Goal: Task Accomplishment & Management: Complete application form

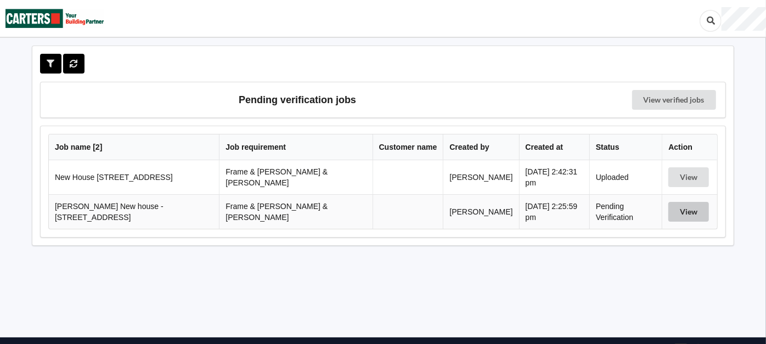
click at [689, 208] on button "View" at bounding box center [688, 212] width 41 height 20
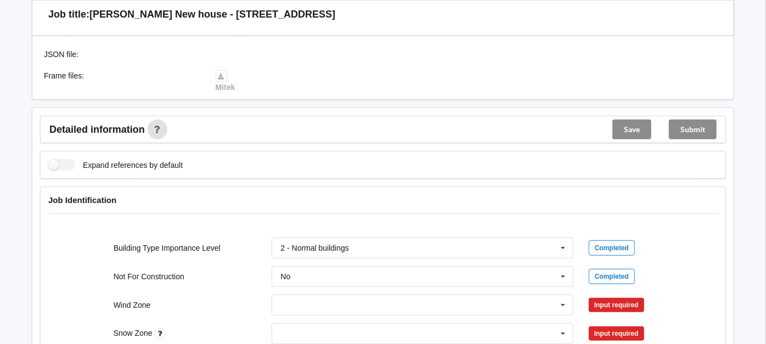
scroll to position [365, 0]
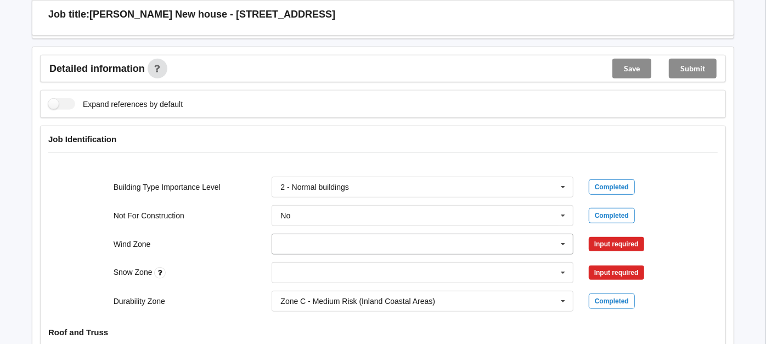
click at [340, 234] on input "text" at bounding box center [423, 244] width 301 height 20
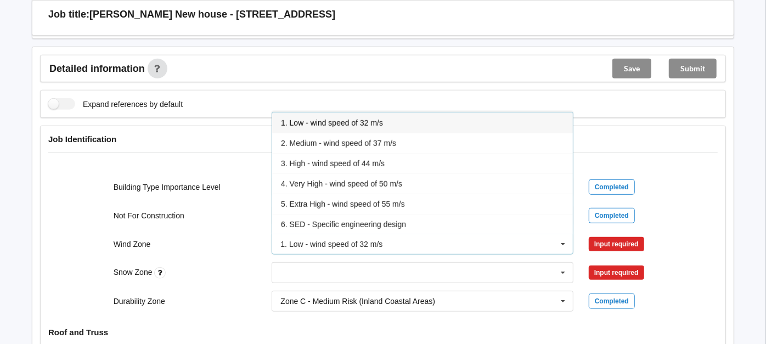
click at [240, 239] on div "Wind Zone" at bounding box center [185, 244] width 159 height 11
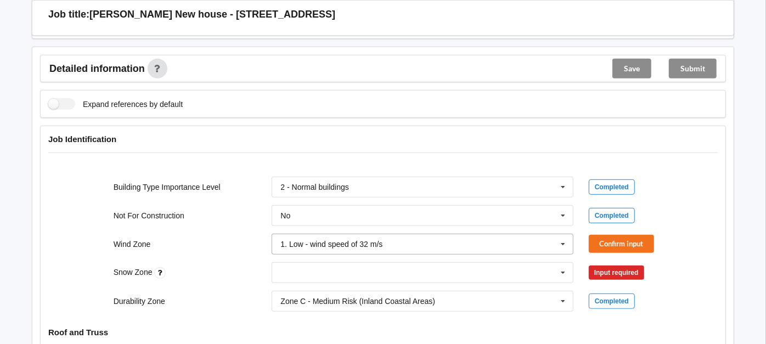
click at [311, 240] on div "1. Low - wind speed of 32 m/s" at bounding box center [331, 244] width 102 height 8
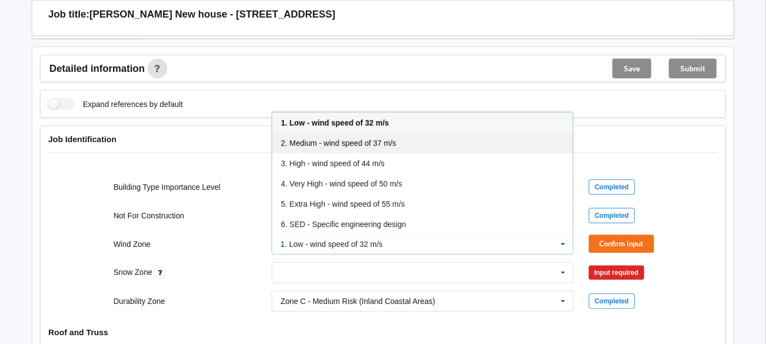
click at [307, 139] on span "2. Medium - wind speed of 37 m/s" at bounding box center [338, 143] width 115 height 9
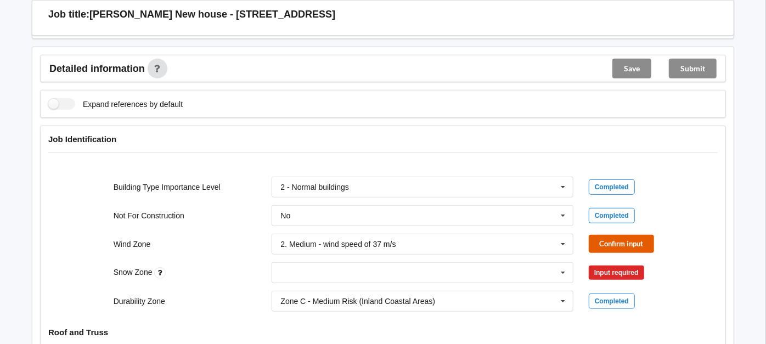
click at [607, 235] on button "Confirm input" at bounding box center [621, 244] width 65 height 18
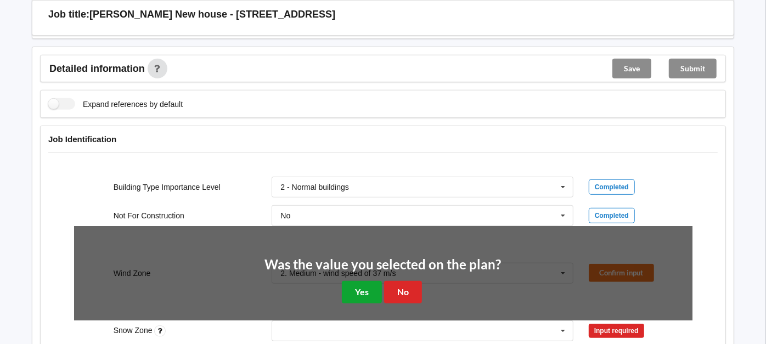
click at [363, 281] on button "Yes" at bounding box center [362, 292] width 40 height 22
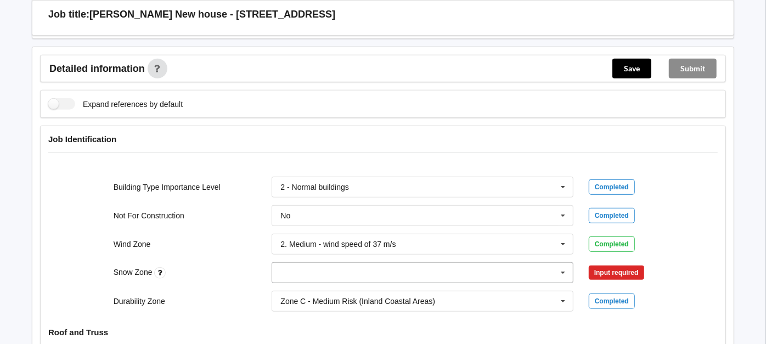
click at [304, 264] on input "text" at bounding box center [423, 273] width 301 height 20
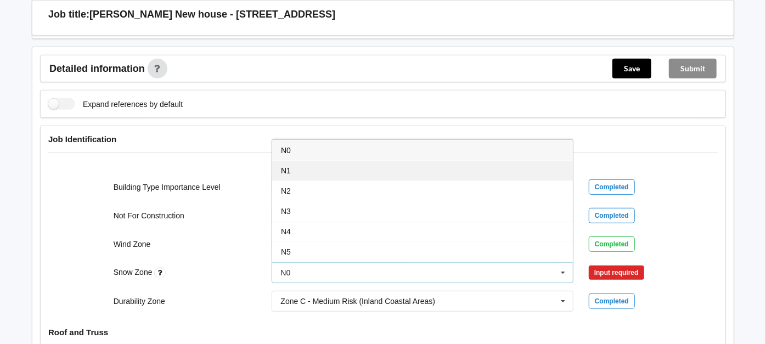
click at [308, 160] on div "N1" at bounding box center [422, 170] width 301 height 20
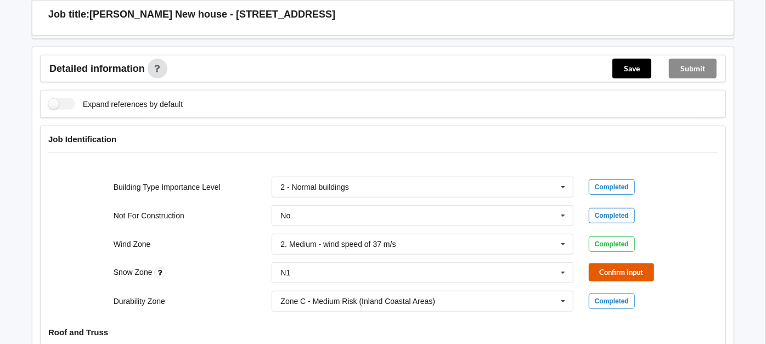
click at [638, 263] on button "Confirm input" at bounding box center [621, 272] width 65 height 18
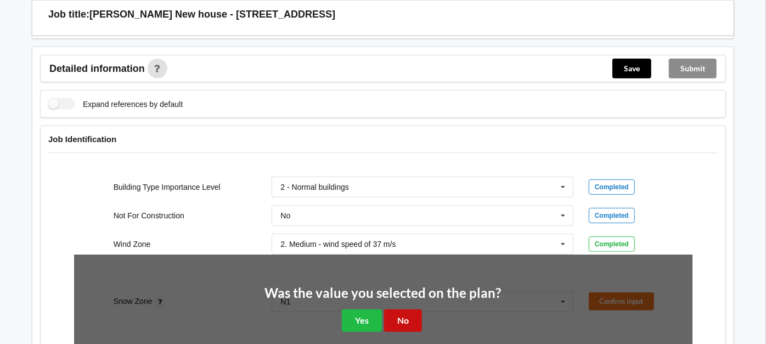
click at [398, 309] on button "No" at bounding box center [403, 320] width 38 height 22
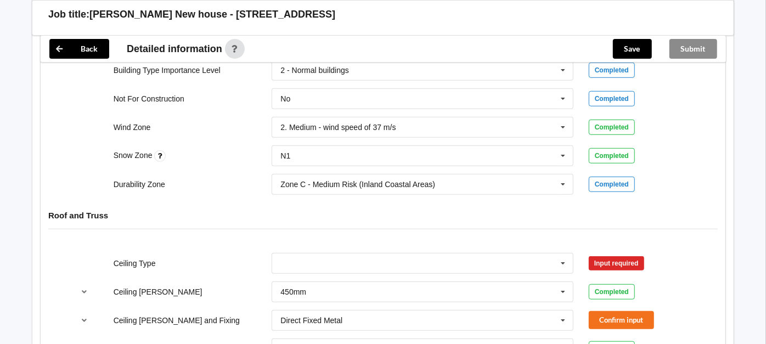
scroll to position [549, 0]
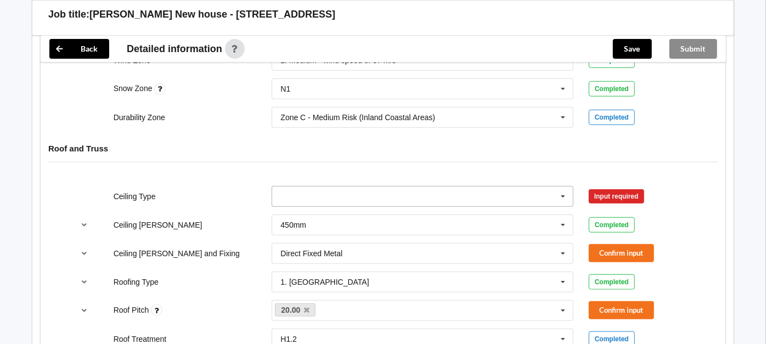
click at [313, 187] on input "text" at bounding box center [423, 197] width 301 height 20
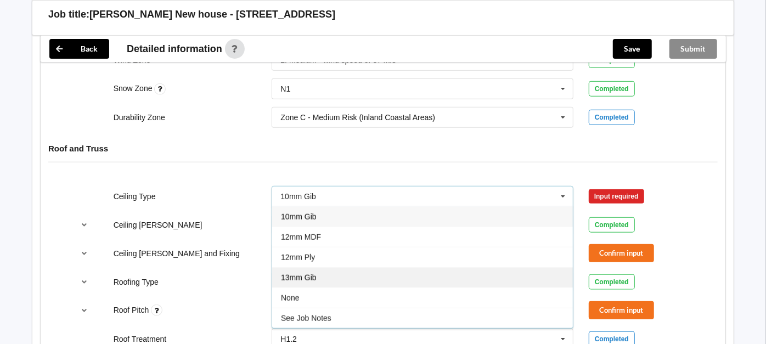
click at [324, 267] on div "13mm Gib" at bounding box center [422, 277] width 301 height 20
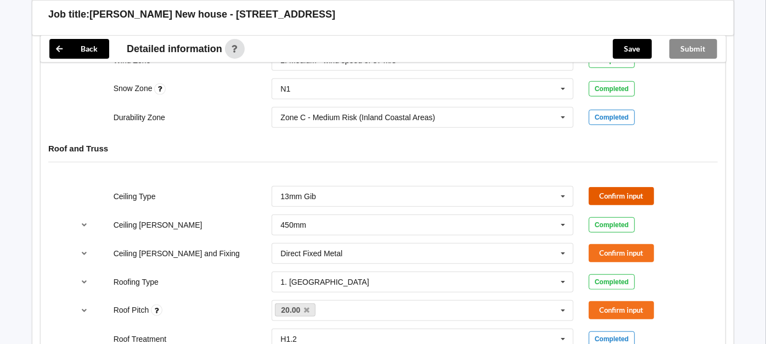
click at [611, 187] on button "Confirm input" at bounding box center [621, 196] width 65 height 18
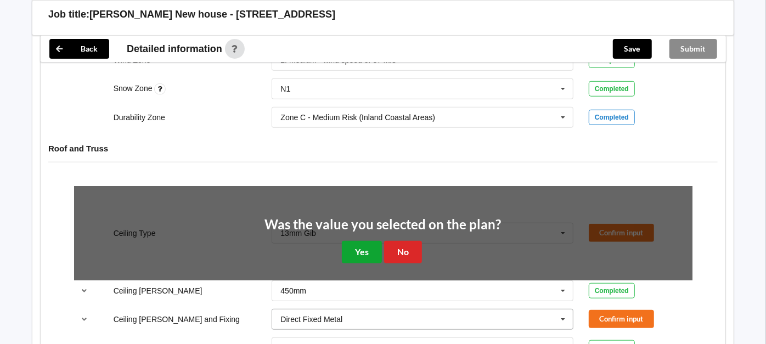
click at [358, 241] on button "Yes" at bounding box center [362, 252] width 40 height 22
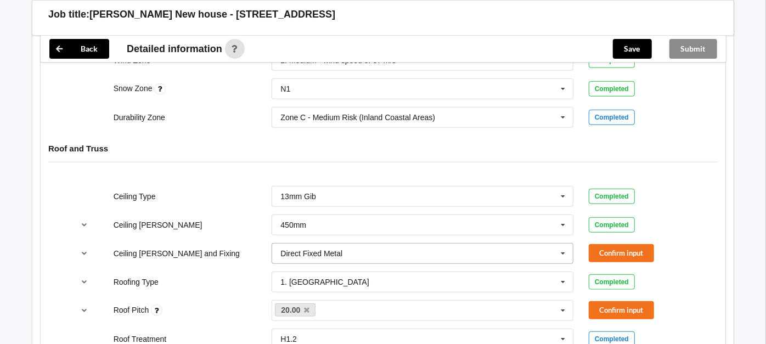
click at [358, 244] on input "text" at bounding box center [423, 254] width 301 height 20
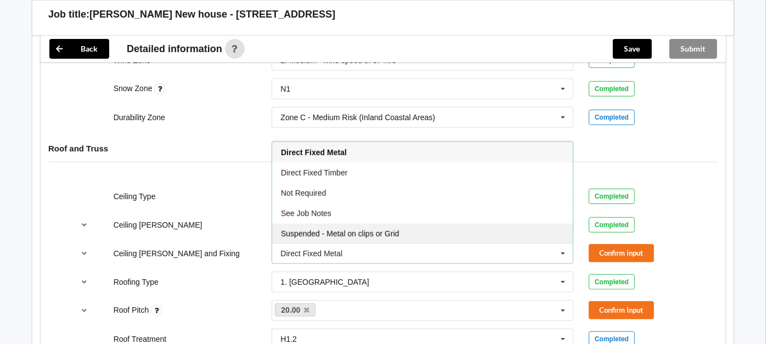
click at [358, 229] on span "Suspended - Metal on clips or Grid" at bounding box center [340, 233] width 119 height 9
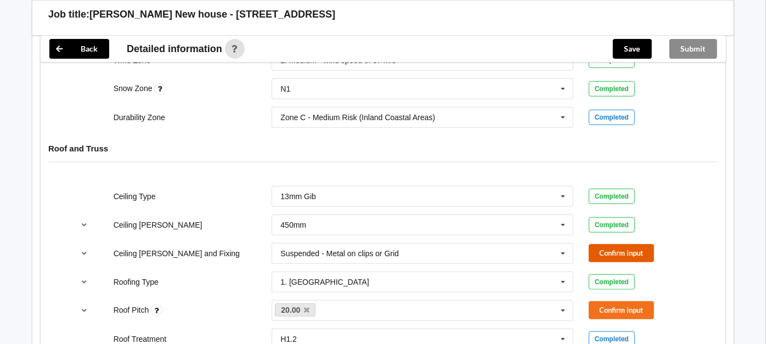
click at [645, 244] on button "Confirm input" at bounding box center [621, 253] width 65 height 18
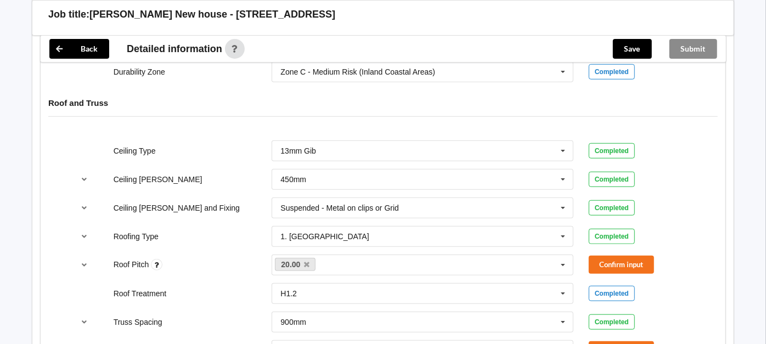
scroll to position [670, 0]
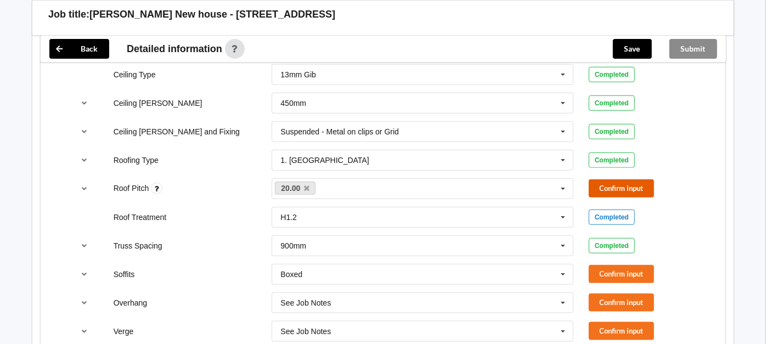
drag, startPoint x: 604, startPoint y: 168, endPoint x: 577, endPoint y: 172, distance: 26.6
click at [605, 179] on button "Confirm input" at bounding box center [621, 188] width 65 height 18
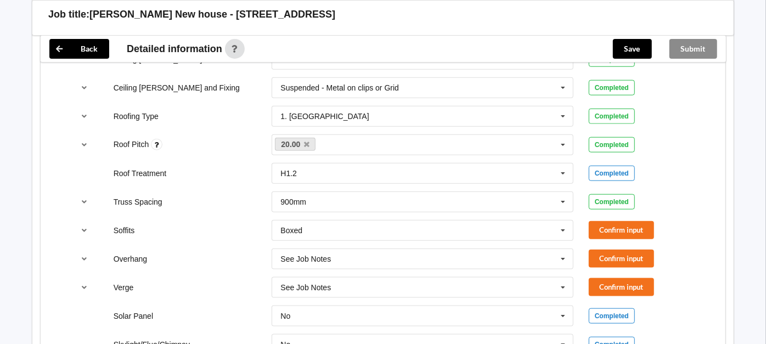
scroll to position [731, 0]
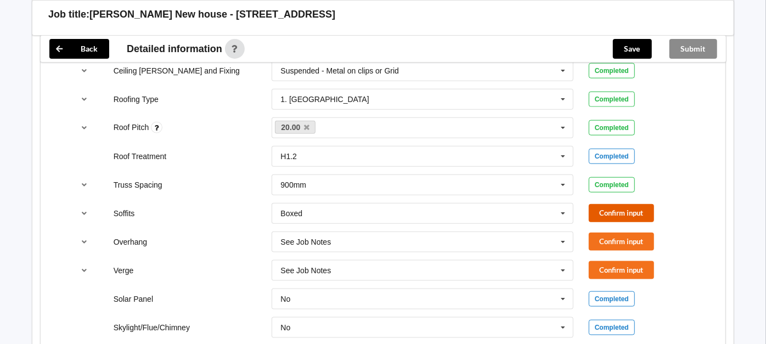
click at [605, 204] on button "Confirm input" at bounding box center [621, 213] width 65 height 18
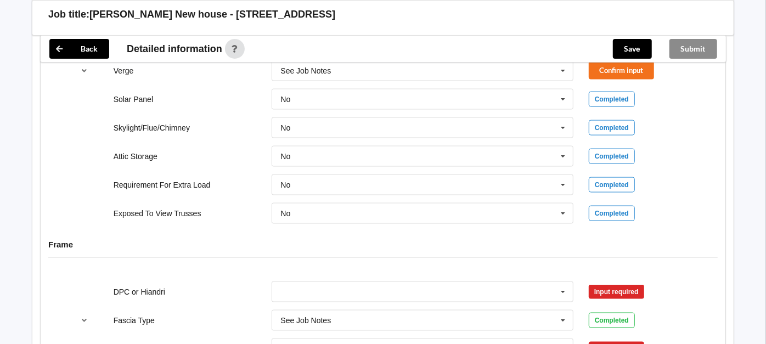
scroll to position [841, 0]
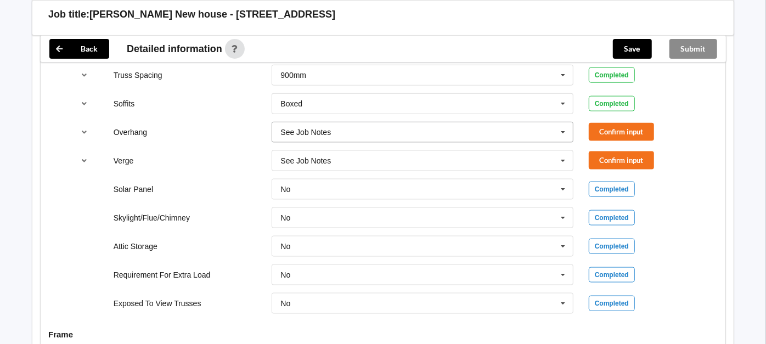
click at [358, 122] on input "text" at bounding box center [423, 132] width 301 height 20
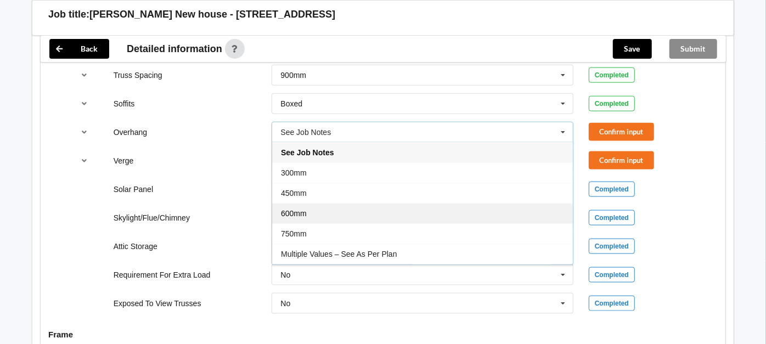
drag, startPoint x: 334, startPoint y: 199, endPoint x: 396, endPoint y: 168, distance: 69.4
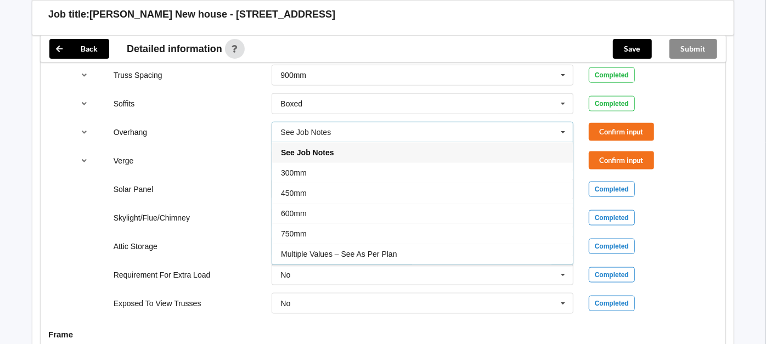
click at [334, 203] on div "600mm" at bounding box center [422, 213] width 301 height 20
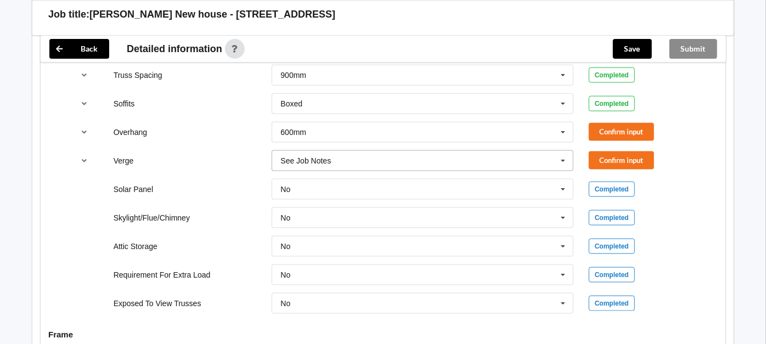
click at [367, 152] on input "text" at bounding box center [423, 161] width 301 height 20
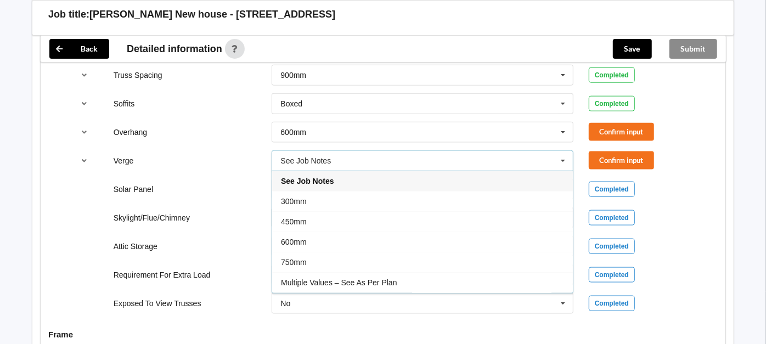
click at [313, 211] on div "450mm" at bounding box center [422, 221] width 301 height 20
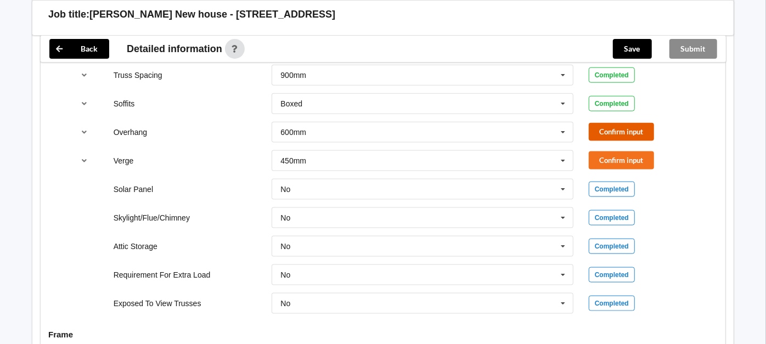
click at [613, 123] on button "Confirm input" at bounding box center [621, 132] width 65 height 18
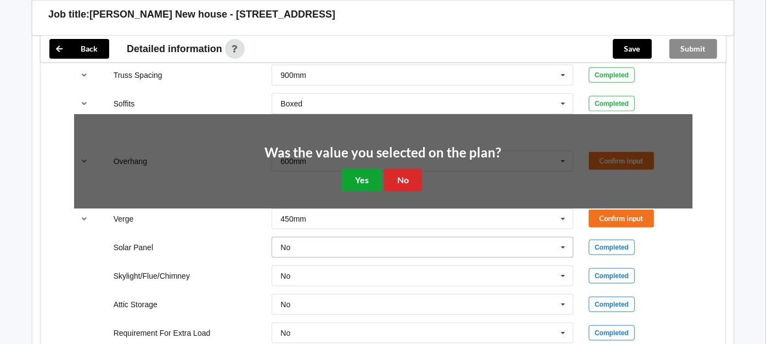
click at [361, 169] on button "Yes" at bounding box center [362, 180] width 40 height 22
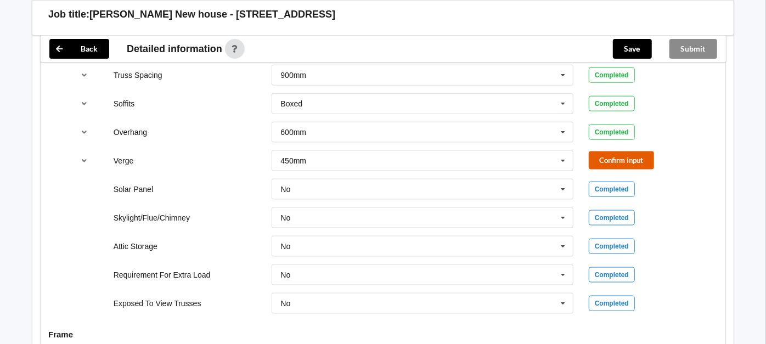
click at [611, 151] on button "Confirm input" at bounding box center [621, 160] width 65 height 18
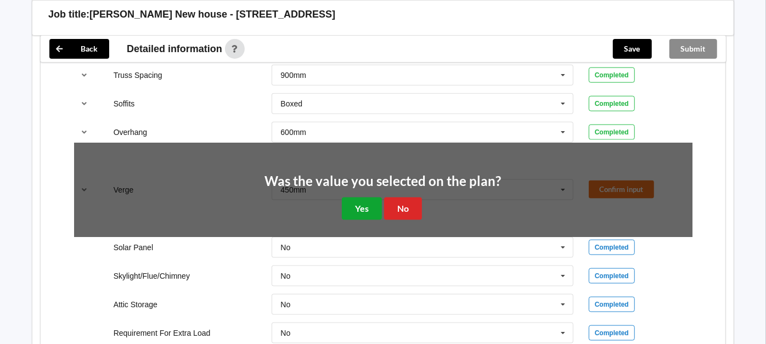
click at [354, 198] on button "Yes" at bounding box center [362, 209] width 40 height 22
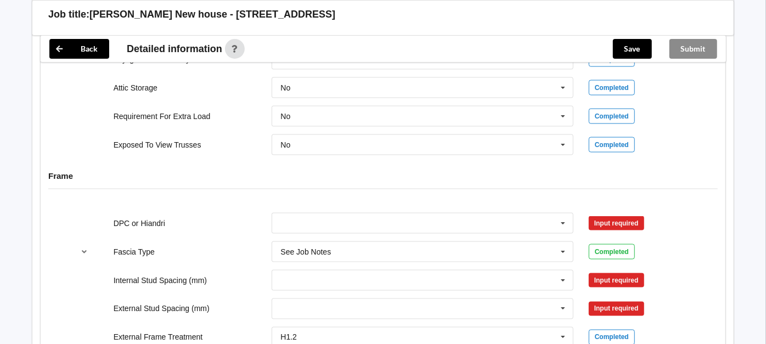
scroll to position [1024, 0]
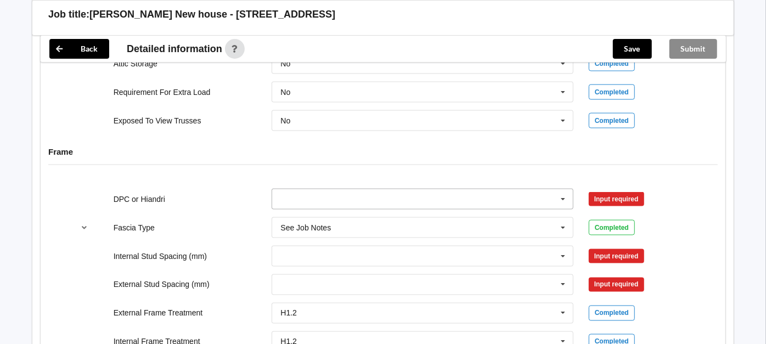
click at [315, 190] on input "text" at bounding box center [423, 199] width 301 height 20
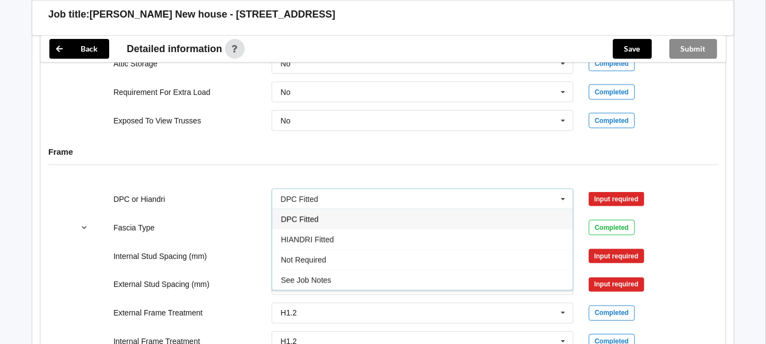
click at [306, 215] on span "DPC Fitted" at bounding box center [299, 219] width 37 height 9
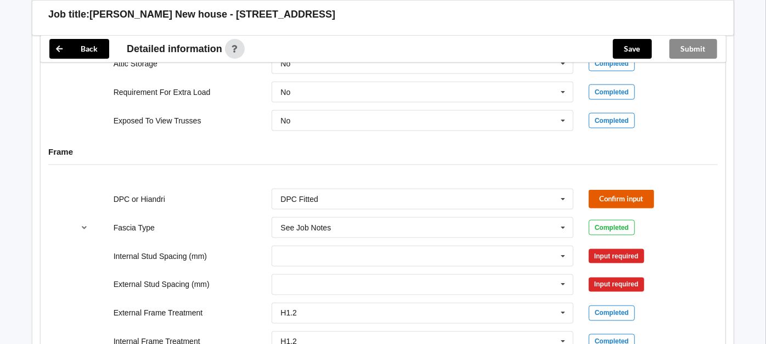
click at [603, 190] on button "Confirm input" at bounding box center [621, 199] width 65 height 18
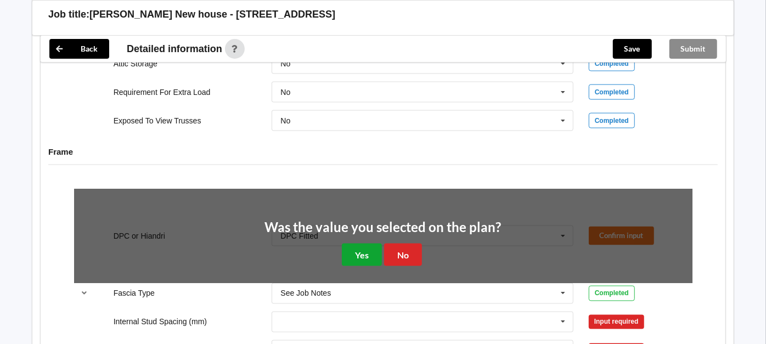
click at [364, 244] on button "Yes" at bounding box center [362, 255] width 40 height 22
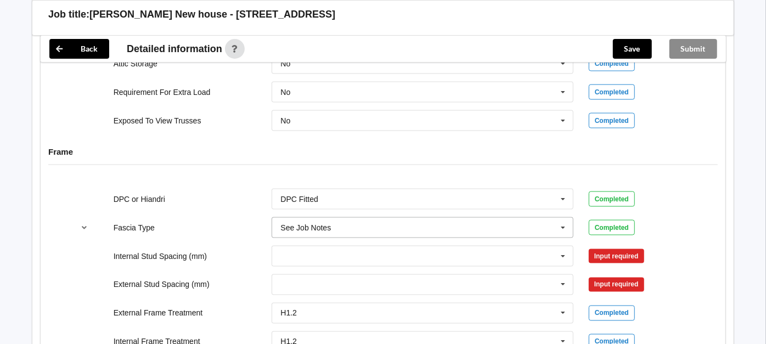
click at [343, 218] on input "text" at bounding box center [423, 228] width 301 height 20
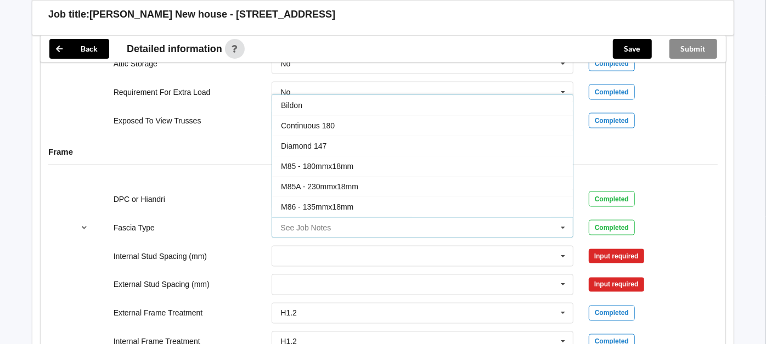
scroll to position [300, 0]
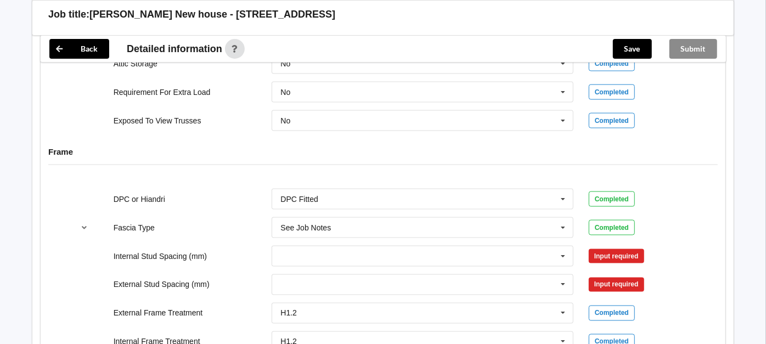
click at [224, 222] on div "Fascia Type" at bounding box center [185, 227] width 159 height 11
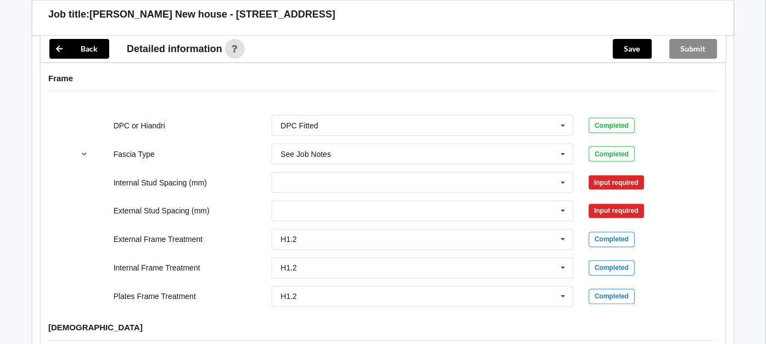
scroll to position [1146, 0]
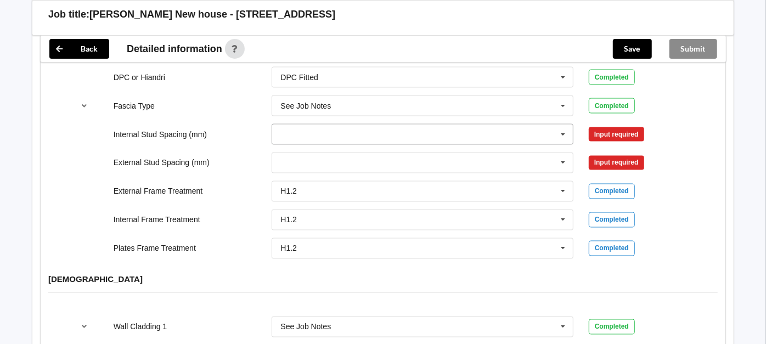
click at [545, 125] on input "text" at bounding box center [423, 135] width 301 height 20
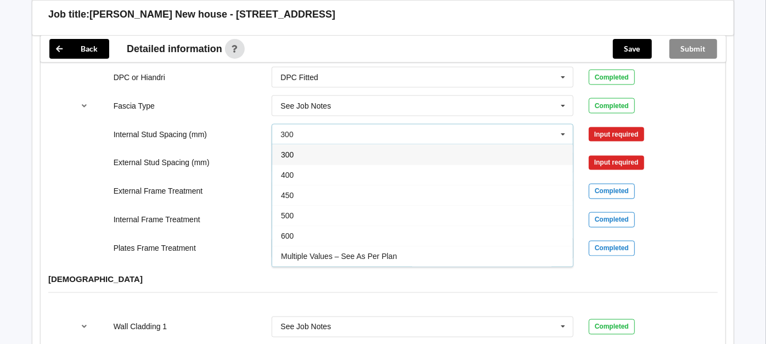
drag, startPoint x: 371, startPoint y: 240, endPoint x: 407, endPoint y: 230, distance: 36.5
click at [379, 246] on div "Multiple Values – See As Per Plan" at bounding box center [422, 256] width 301 height 20
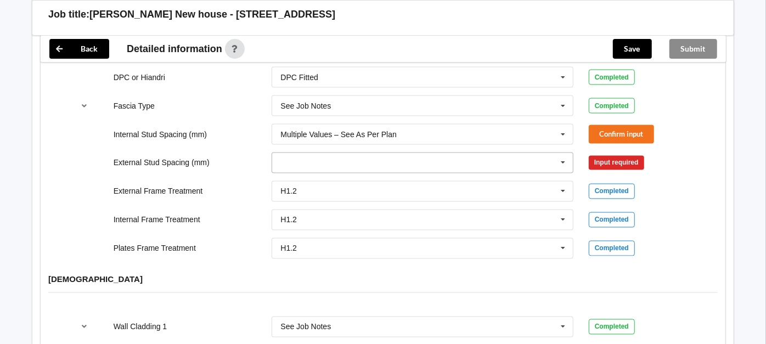
drag, startPoint x: 561, startPoint y: 148, endPoint x: 525, endPoint y: 171, distance: 42.8
click at [561, 153] on icon at bounding box center [563, 163] width 16 height 20
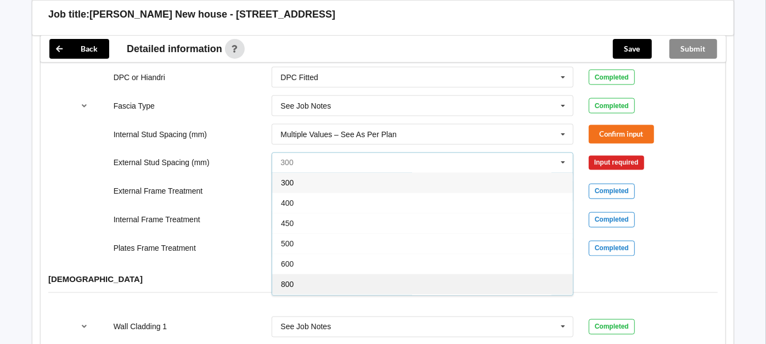
scroll to position [58, 0]
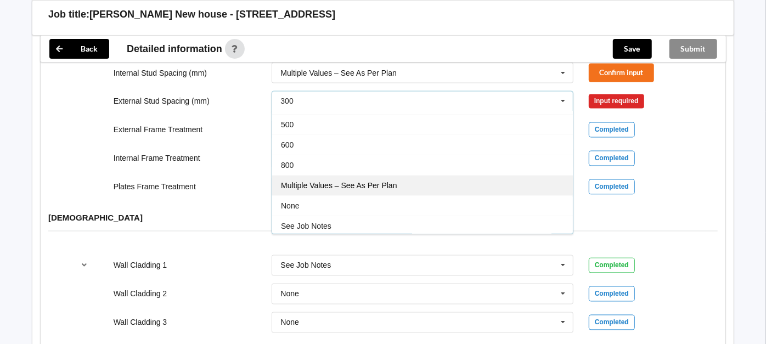
click at [398, 175] on div "Multiple Values – See As Per Plan" at bounding box center [422, 185] width 301 height 20
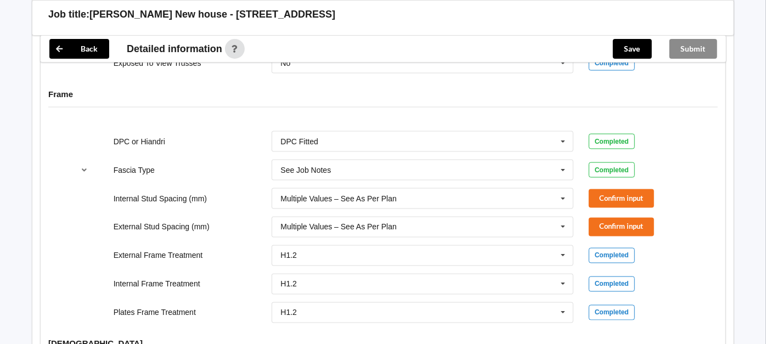
scroll to position [1085, 0]
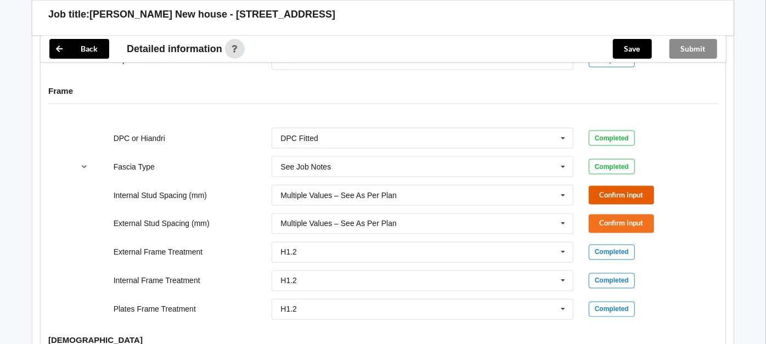
drag, startPoint x: 637, startPoint y: 185, endPoint x: 625, endPoint y: 185, distance: 11.5
click at [625, 186] on button "Confirm input" at bounding box center [621, 195] width 65 height 18
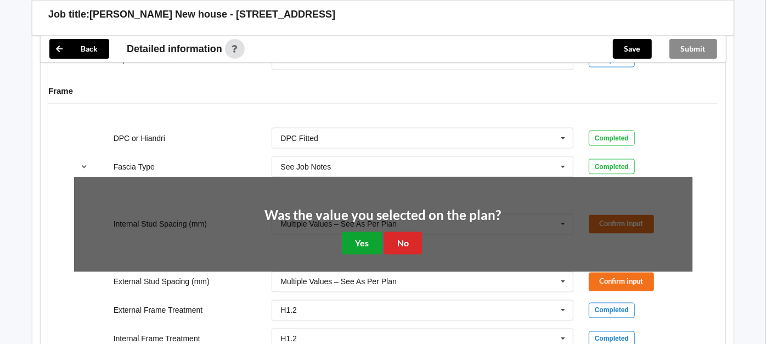
click at [351, 232] on button "Yes" at bounding box center [362, 243] width 40 height 22
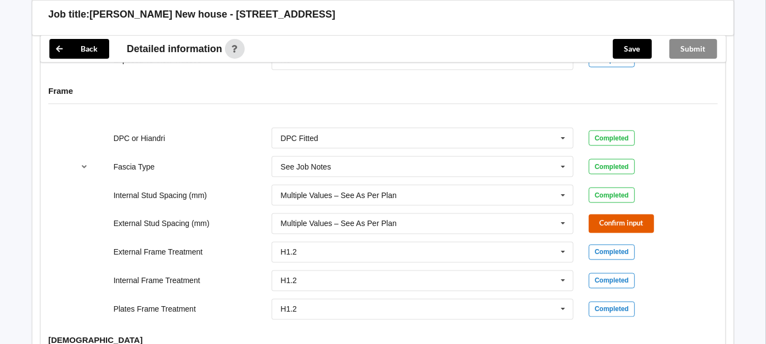
click at [602, 215] on button "Confirm input" at bounding box center [621, 224] width 65 height 18
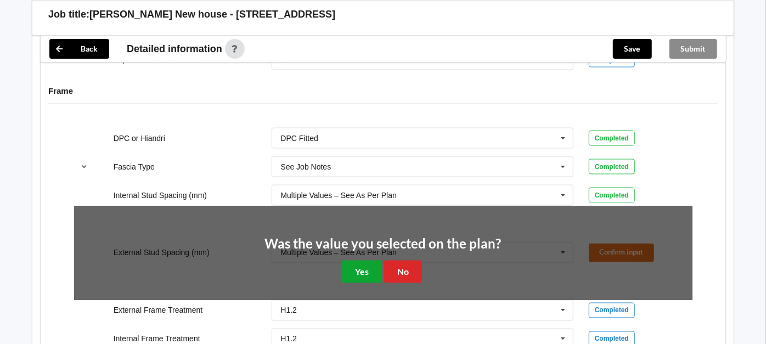
drag, startPoint x: 368, startPoint y: 257, endPoint x: 494, endPoint y: 264, distance: 125.9
click at [368, 261] on button "Yes" at bounding box center [362, 272] width 40 height 22
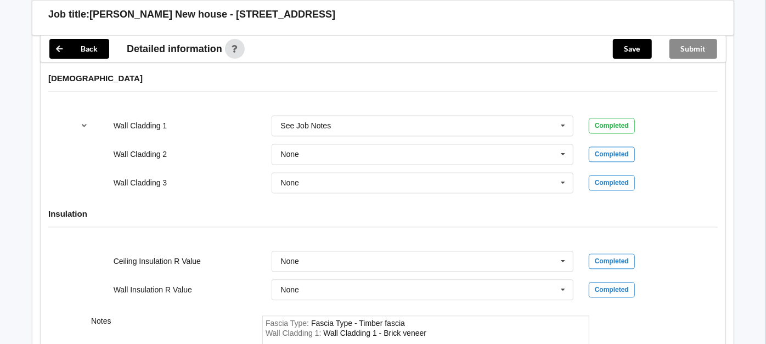
scroll to position [1329, 0]
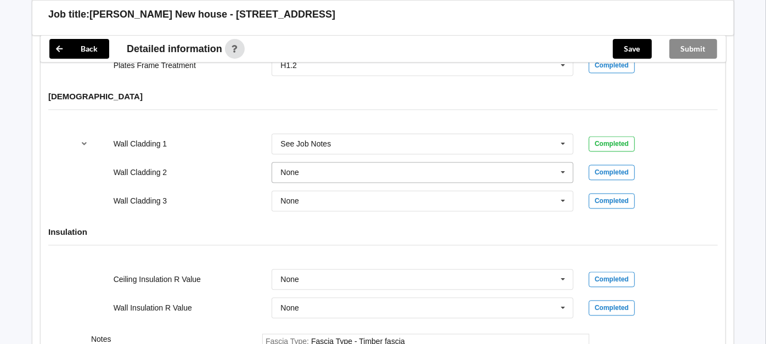
click at [351, 162] on input "text" at bounding box center [423, 172] width 301 height 20
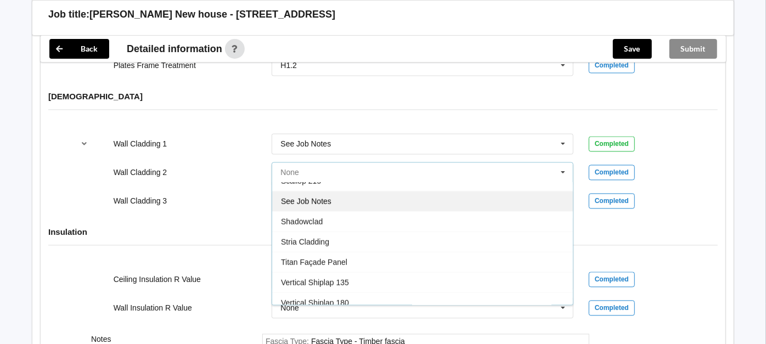
scroll to position [663, 0]
click at [357, 189] on div "See Job Notes" at bounding box center [422, 199] width 301 height 20
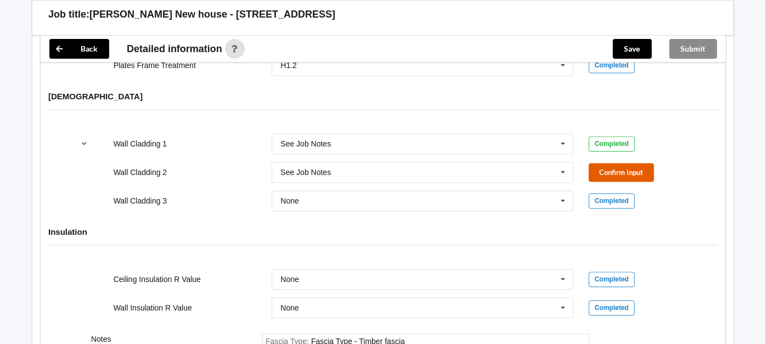
click at [620, 163] on button "Confirm input" at bounding box center [621, 172] width 65 height 18
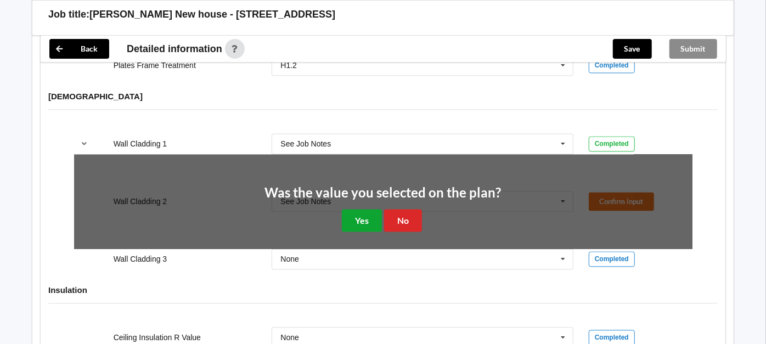
click at [362, 209] on button "Yes" at bounding box center [362, 220] width 40 height 22
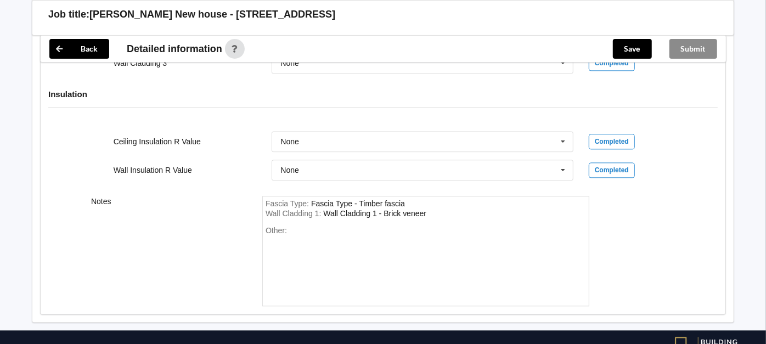
scroll to position [1492, 0]
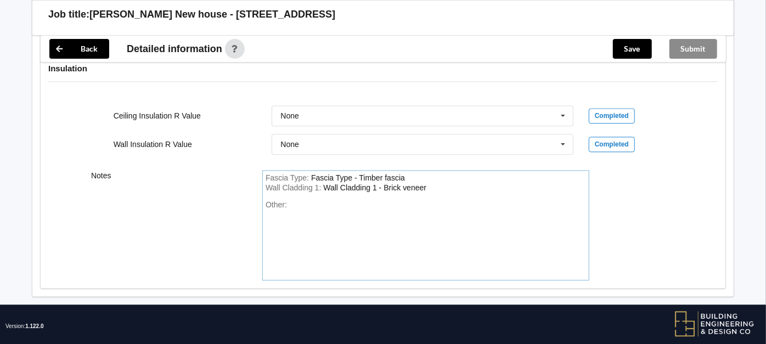
drag, startPoint x: 351, startPoint y: 188, endPoint x: 395, endPoint y: 178, distance: 44.9
click at [358, 200] on div "Other:" at bounding box center [426, 238] width 320 height 77
drag, startPoint x: 439, startPoint y: 171, endPoint x: 445, endPoint y: 168, distance: 5.9
click at [442, 183] on div "Wall Cladding 1 : Wall Cladding 1 - Brick veneer" at bounding box center [426, 188] width 320 height 10
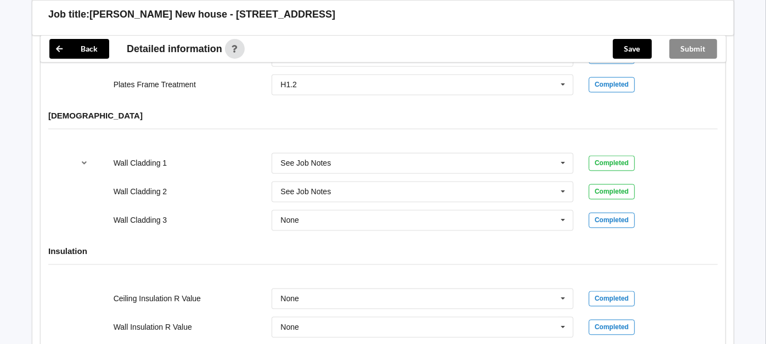
scroll to position [1371, 0]
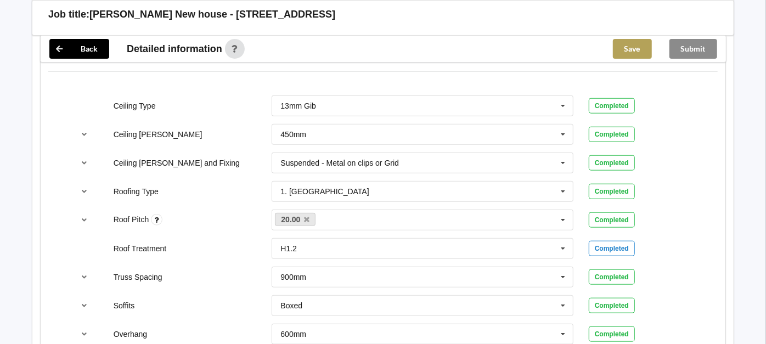
click at [636, 53] on button "Save" at bounding box center [632, 49] width 39 height 20
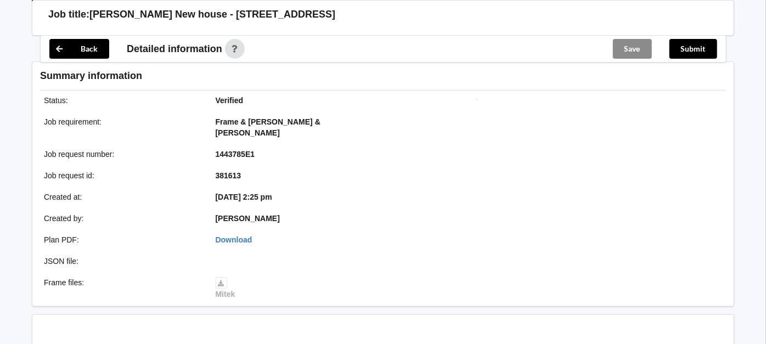
scroll to position [639, 0]
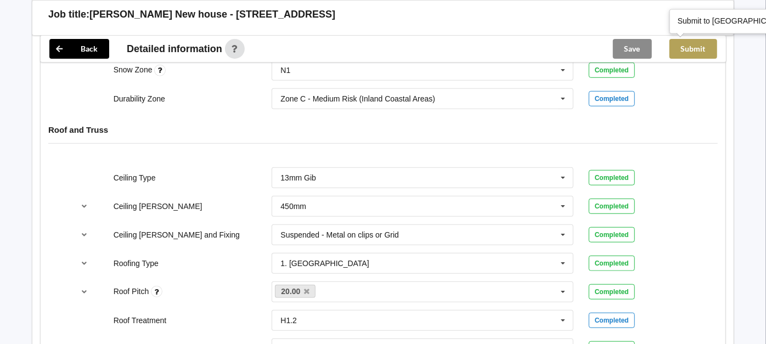
click at [692, 48] on button "Submit" at bounding box center [693, 49] width 48 height 20
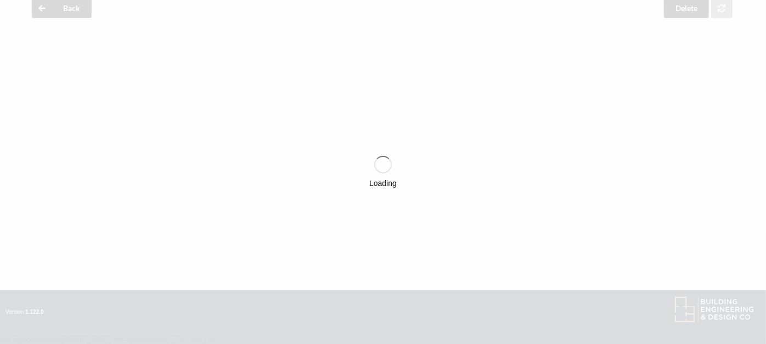
scroll to position [517, 0]
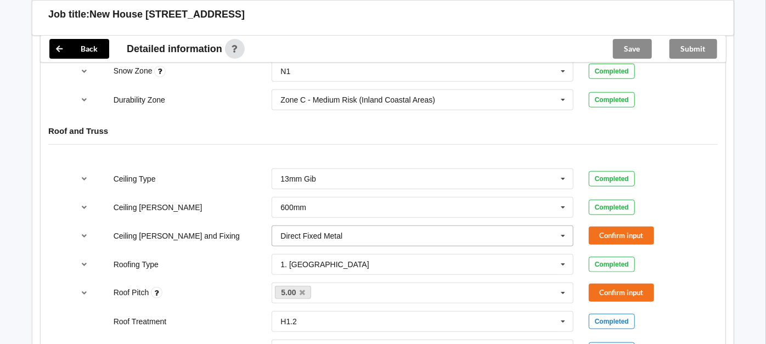
scroll to position [610, 0]
click at [630, 226] on button "Confirm input" at bounding box center [621, 235] width 65 height 18
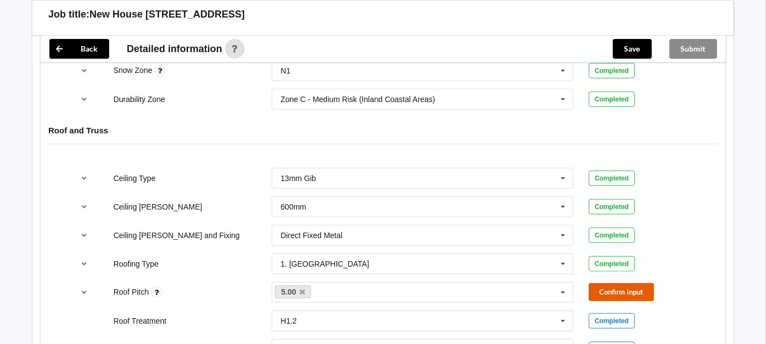
click at [618, 283] on button "Confirm input" at bounding box center [621, 292] width 65 height 18
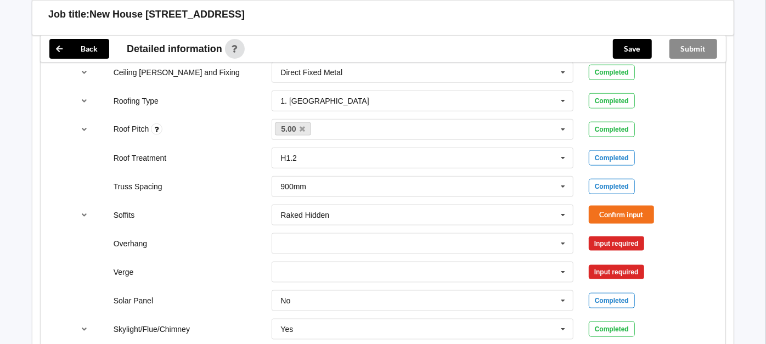
scroll to position [792, 0]
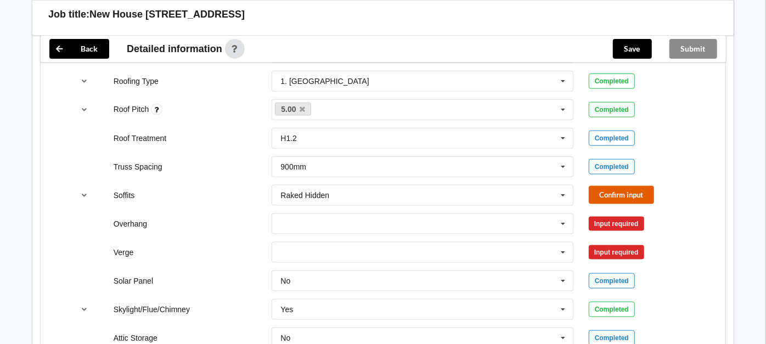
click at [602, 186] on button "Confirm input" at bounding box center [621, 195] width 65 height 18
click at [414, 214] on input "text" at bounding box center [423, 224] width 301 height 20
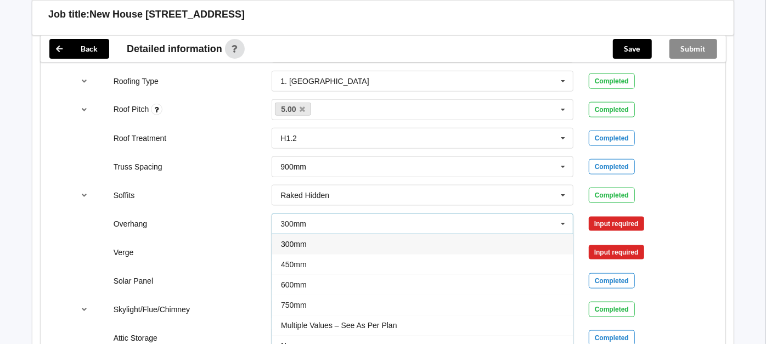
click at [384, 321] on span "Multiple Values – See As Per Plan" at bounding box center [339, 325] width 116 height 9
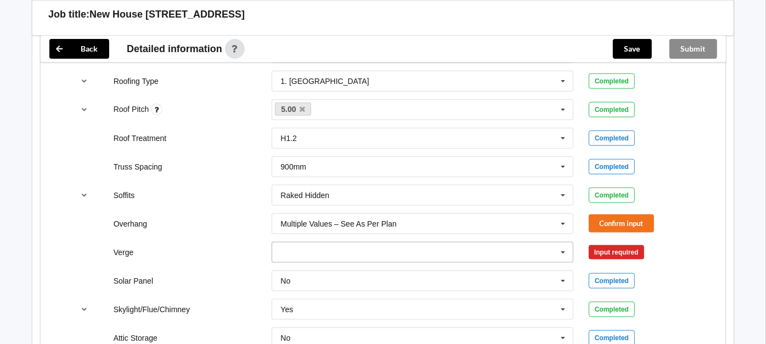
click at [436, 243] on input "text" at bounding box center [423, 253] width 301 height 20
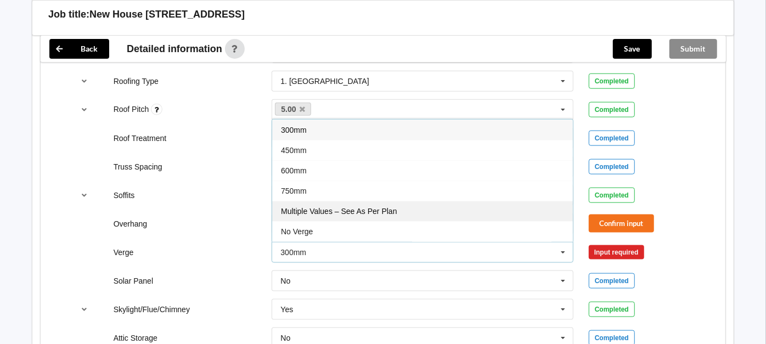
click at [404, 201] on div "Multiple Values – See As Per Plan" at bounding box center [422, 211] width 301 height 20
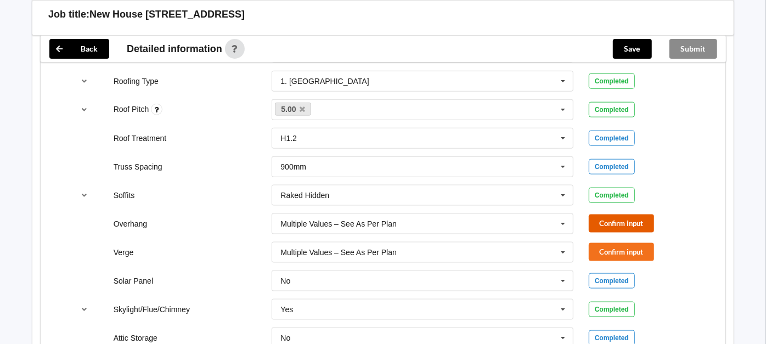
click at [617, 215] on button "Confirm input" at bounding box center [621, 224] width 65 height 18
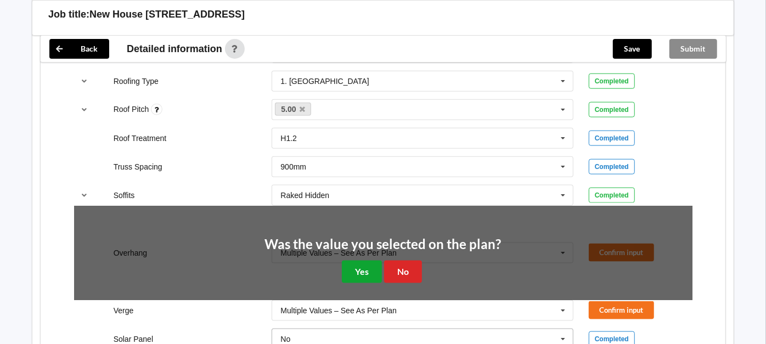
drag, startPoint x: 370, startPoint y: 258, endPoint x: 493, endPoint y: 258, distance: 122.9
click at [373, 261] on button "Yes" at bounding box center [362, 272] width 40 height 22
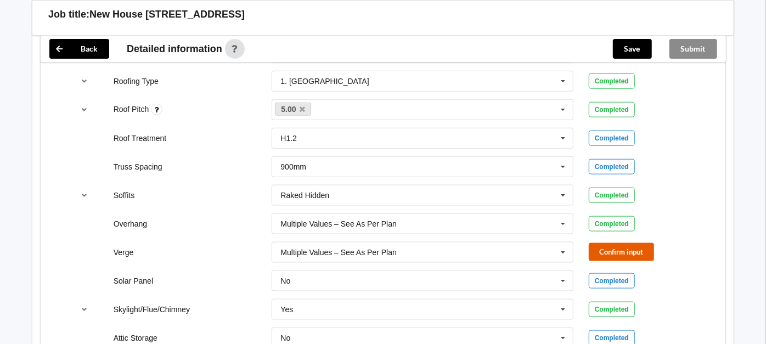
drag, startPoint x: 617, startPoint y: 234, endPoint x: 610, endPoint y: 233, distance: 7.2
click at [610, 243] on button "Confirm input" at bounding box center [621, 252] width 65 height 18
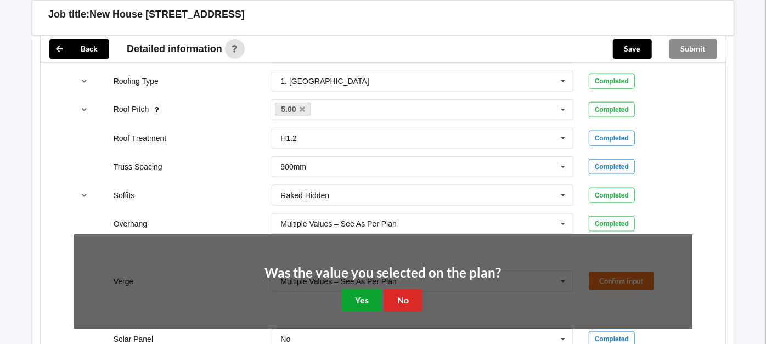
drag, startPoint x: 367, startPoint y: 283, endPoint x: 397, endPoint y: 274, distance: 31.8
click at [367, 289] on button "Yes" at bounding box center [362, 300] width 40 height 22
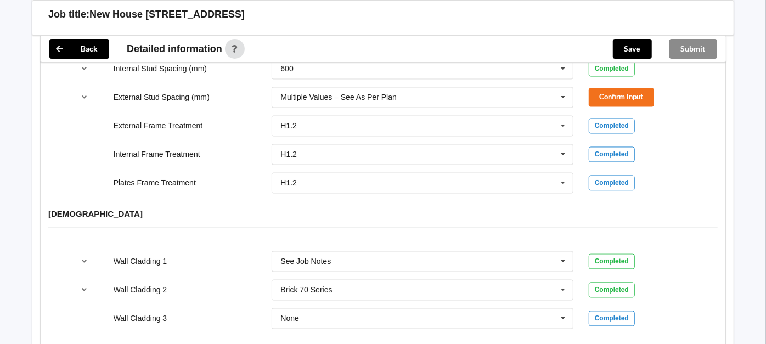
scroll to position [1402, 0]
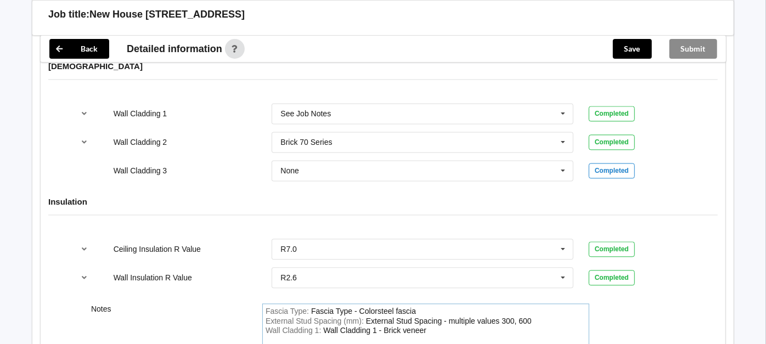
click at [421, 307] on div "Fascia Type : Fascia Type - Colorsteel fascia" at bounding box center [426, 312] width 320 height 10
drag, startPoint x: 415, startPoint y: 295, endPoint x: 358, endPoint y: 292, distance: 56.6
click at [358, 307] on div "Fascia Type - Colorsteel fascia Colorsteel Endura Fascia" at bounding box center [407, 311] width 193 height 9
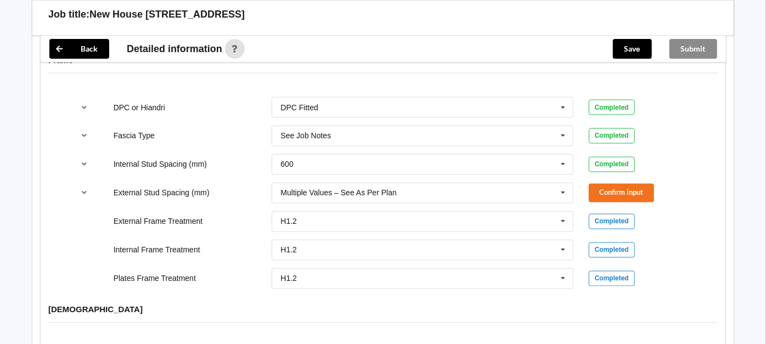
scroll to position [1097, 0]
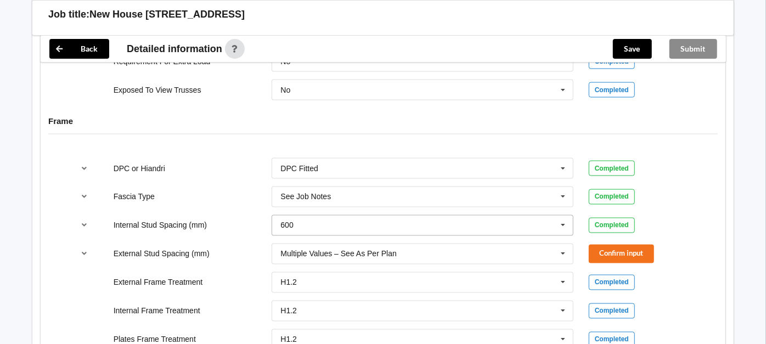
click at [566, 216] on icon at bounding box center [563, 226] width 16 height 20
drag, startPoint x: 459, startPoint y: 187, endPoint x: 508, endPoint y: 191, distance: 48.4
click at [463, 194] on div "Multiple Values – See As Per Plan" at bounding box center [422, 204] width 301 height 20
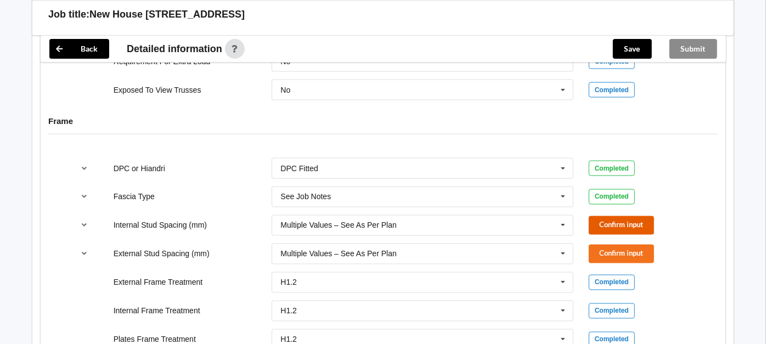
click at [619, 216] on button "Confirm input" at bounding box center [621, 225] width 65 height 18
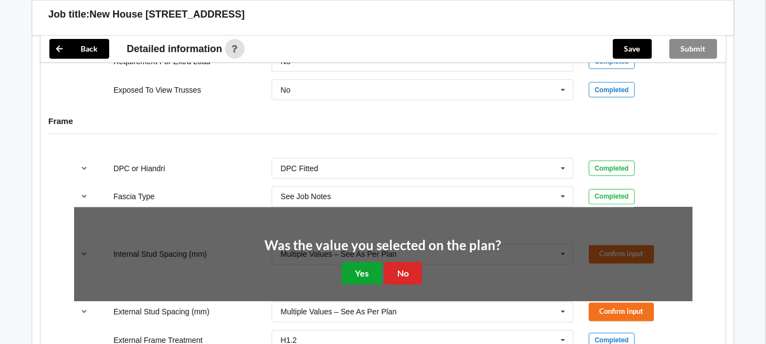
drag, startPoint x: 362, startPoint y: 260, endPoint x: 616, endPoint y: 264, distance: 253.5
click at [363, 262] on button "Yes" at bounding box center [362, 273] width 40 height 22
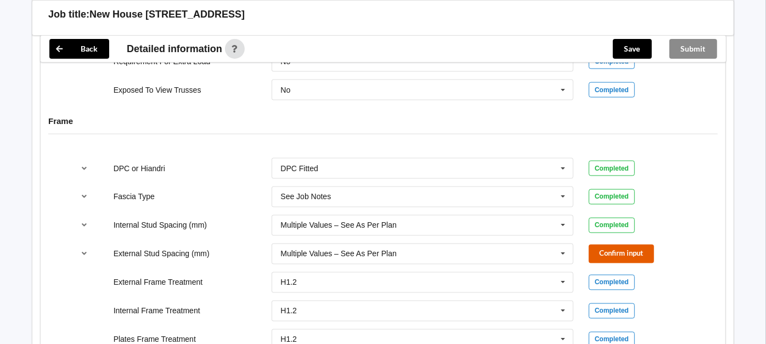
drag, startPoint x: 639, startPoint y: 236, endPoint x: 495, endPoint y: 257, distance: 145.7
click at [628, 245] on button "Confirm input" at bounding box center [621, 254] width 65 height 18
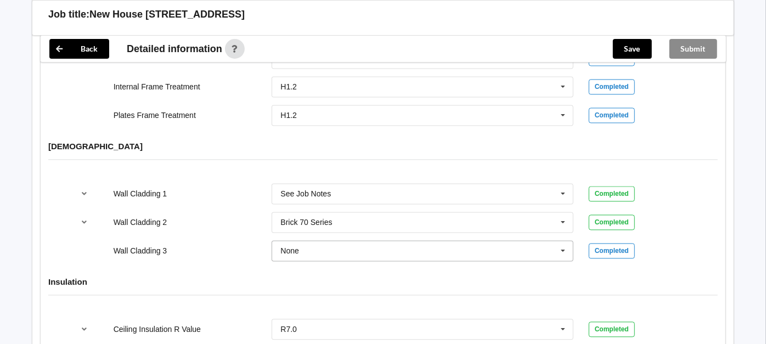
scroll to position [1341, 0]
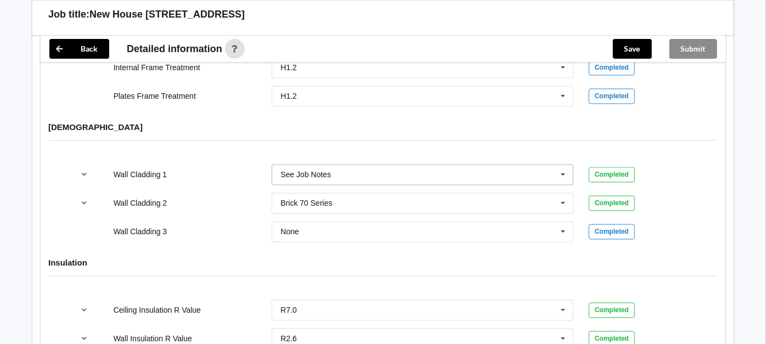
click at [359, 165] on input "text" at bounding box center [423, 175] width 301 height 20
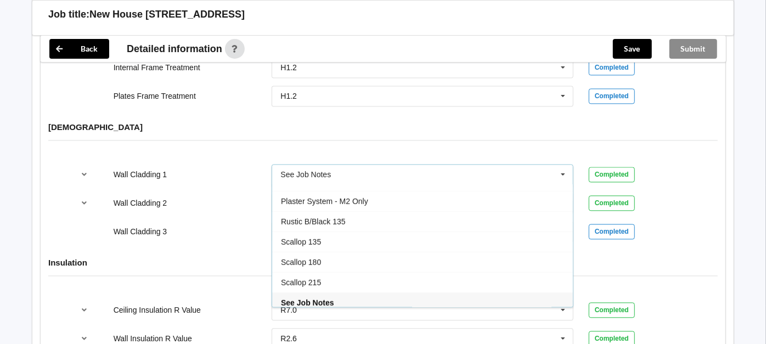
drag, startPoint x: 177, startPoint y: 157, endPoint x: 202, endPoint y: 161, distance: 26.0
click at [176, 169] on div "Wall Cladding 1" at bounding box center [185, 174] width 159 height 11
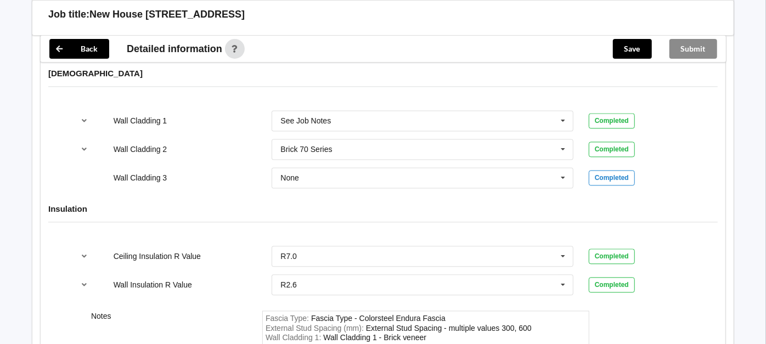
scroll to position [1463, 0]
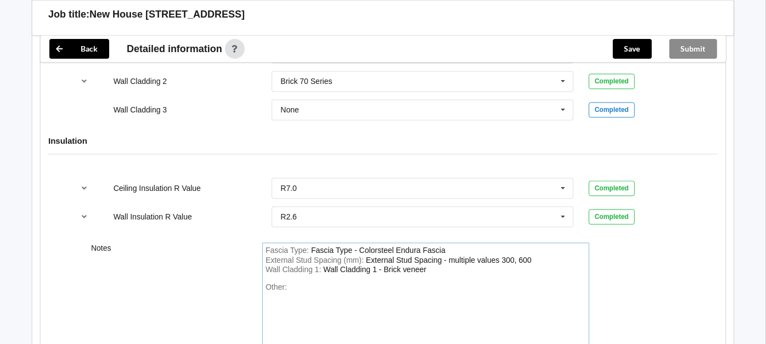
click at [526, 256] on div "External Stud Spacing - multiple values 300, 600" at bounding box center [449, 260] width 166 height 9
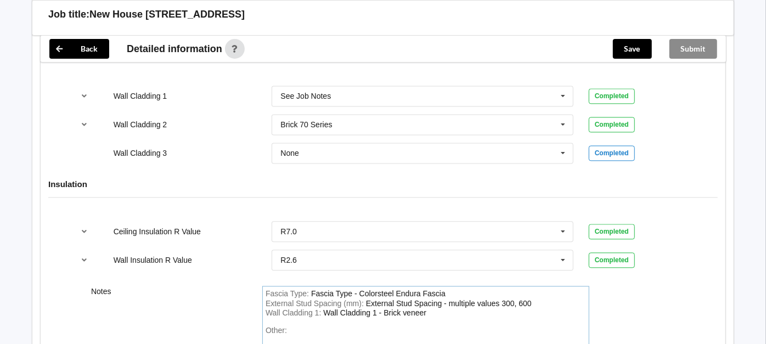
scroll to position [1524, 0]
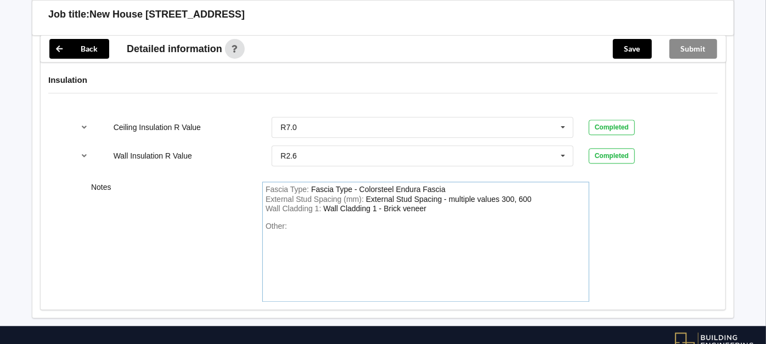
click at [536, 195] on div "External Stud Spacing (mm) : External Stud Spacing - multiple values 300, 600" at bounding box center [426, 200] width 320 height 10
drag, startPoint x: 536, startPoint y: 187, endPoint x: 517, endPoint y: 187, distance: 18.1
click at [517, 195] on div "External Stud Spacing (mm) : External Stud Spacing - multiple values 300, 600" at bounding box center [426, 200] width 320 height 10
drag, startPoint x: 537, startPoint y: 185, endPoint x: 384, endPoint y: 184, distance: 153.1
click at [384, 195] on div "External Stud Spacing (mm) : External Stud Spacing - multiple values 300, 600" at bounding box center [426, 200] width 320 height 10
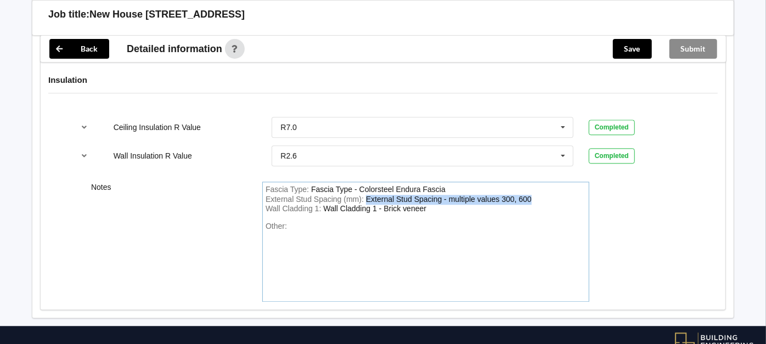
drag, startPoint x: 367, startPoint y: 182, endPoint x: 537, endPoint y: 184, distance: 170.1
click at [535, 195] on div "External Stud Spacing (mm) : External Stud Spacing - multiple values 300, 600" at bounding box center [426, 200] width 320 height 10
click at [484, 185] on div "Fascia Type : Fascia Type - Colorsteel Endura Fascia" at bounding box center [426, 190] width 320 height 10
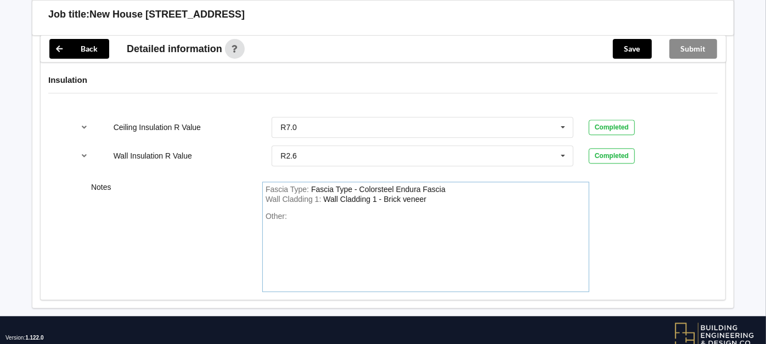
click at [449, 195] on div "Wall Cladding 1 : Wall Cladding 1 - Brick veneer" at bounding box center [426, 200] width 320 height 10
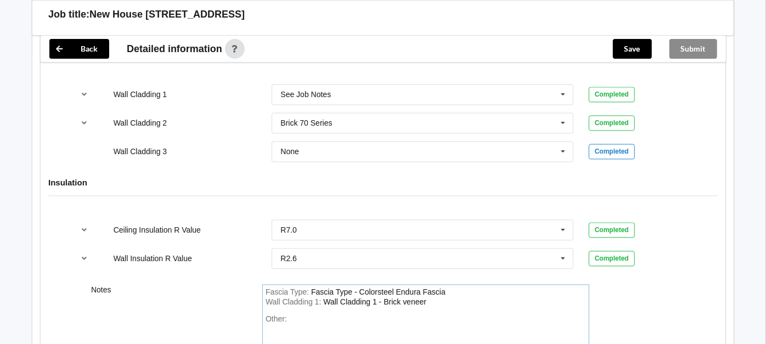
scroll to position [1402, 0]
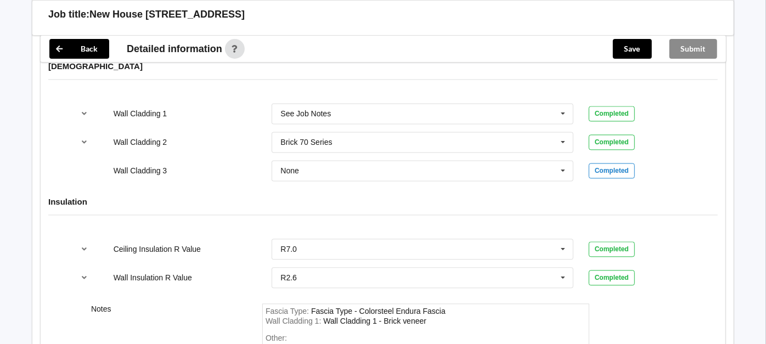
drag, startPoint x: 429, startPoint y: 305, endPoint x: 393, endPoint y: 311, distance: 36.1
drag, startPoint x: 384, startPoint y: 306, endPoint x: 431, endPoint y: 302, distance: 46.8
click at [431, 317] on div "Wall Cladding 1 : Wall Cladding 1 - Brick veneer" at bounding box center [426, 322] width 320 height 10
paste div "WallCladding1"
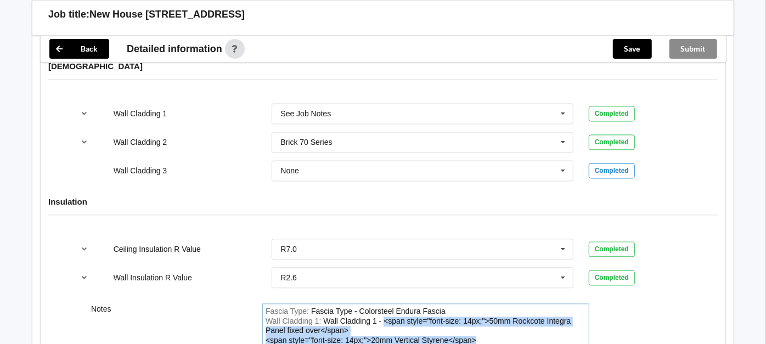
drag, startPoint x: 484, startPoint y: 329, endPoint x: 384, endPoint y: 303, distance: 103.3
click at [384, 317] on div "Wall Cladding 1 : Wall Cladding 1 - <span style="font-size: 14px;">50mm Rockcot…" at bounding box center [426, 331] width 320 height 29
drag, startPoint x: 475, startPoint y: 325, endPoint x: 382, endPoint y: 308, distance: 93.8
click at [382, 317] on div "Wall Cladding 1 : Wall Cladding 1 - <span style="font-size: 14px;">50mm Rockcot…" at bounding box center [426, 331] width 320 height 29
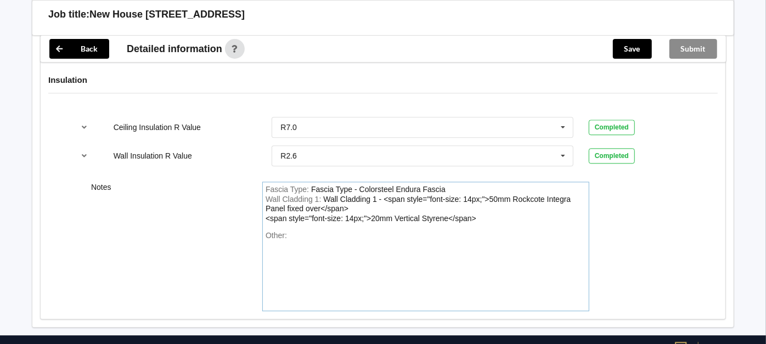
scroll to position [1524, 0]
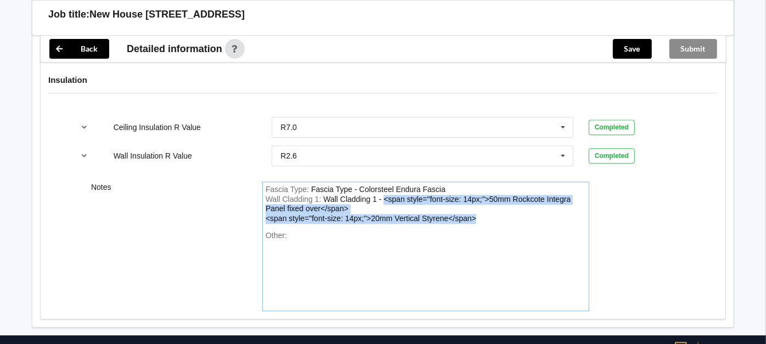
drag, startPoint x: 478, startPoint y: 203, endPoint x: 385, endPoint y: 185, distance: 95.0
click at [385, 195] on div "Wall Cladding 1 : Wall Cladding 1 - <span style="font-size: 14px;">50mm Rockcot…" at bounding box center [426, 209] width 320 height 29
click at [384, 195] on div "Wall Cladding 1 - <span style="font-size: 14px;">50mm Rockcote Integra Panel fi…" at bounding box center [418, 209] width 305 height 28
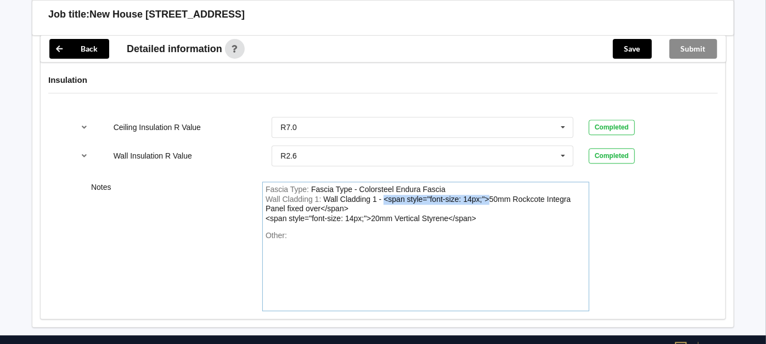
drag, startPoint x: 384, startPoint y: 184, endPoint x: 484, endPoint y: 182, distance: 99.9
click at [484, 195] on div "Wall Cladding 1 - <span style="font-size: 14px;">50mm Rockcote Integra Panel fi…" at bounding box center [418, 209] width 305 height 28
click at [489, 195] on div "Wall Cladding 1 - <span style="font-size: 14px;">50mm Rockcote Integra Panel fi…" at bounding box center [418, 209] width 305 height 28
click at [491, 195] on div "Wall Cladding 1 - <span style="font-size: 14px;">50mm Rockcote Integra Panel fi…" at bounding box center [418, 209] width 305 height 28
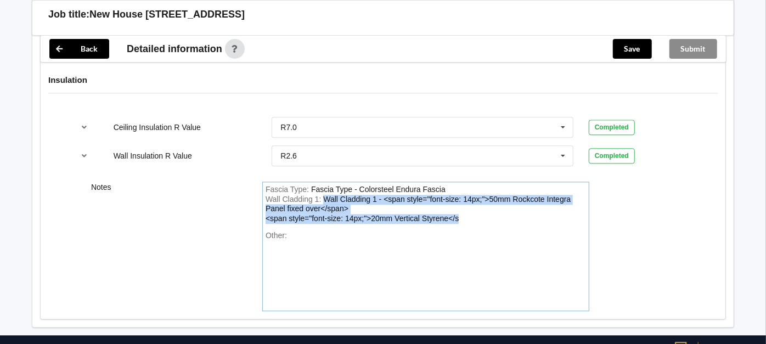
drag, startPoint x: 470, startPoint y: 206, endPoint x: 413, endPoint y: 189, distance: 59.4
click at [413, 195] on div "Wall Cladding 1 : Wall Cladding 1 - <span style="font-size: 14px;">50mm Rockcot…" at bounding box center [426, 209] width 320 height 29
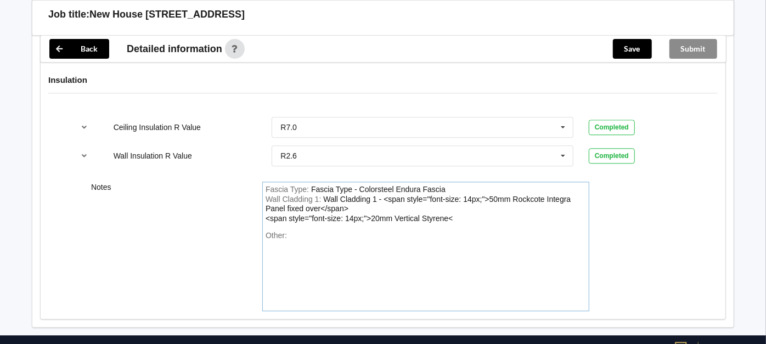
click at [393, 195] on div "Wall Cladding 1 - <span style="font-size: 14px;">50mm Rockcote Integra Panel fi…" at bounding box center [418, 209] width 305 height 28
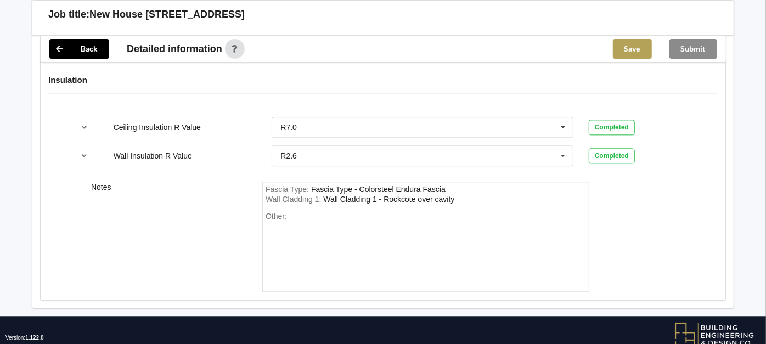
click at [627, 50] on button "Save" at bounding box center [632, 49] width 39 height 20
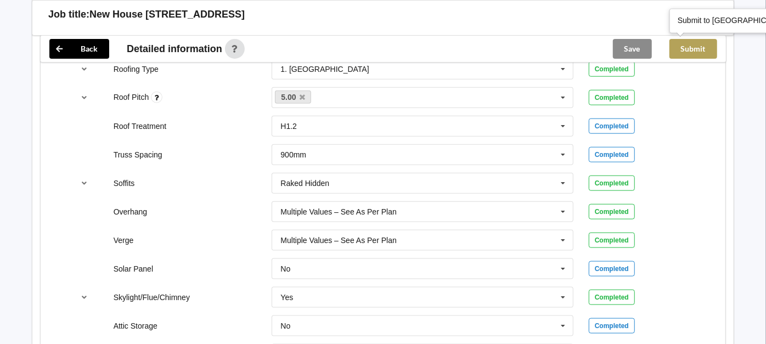
click at [705, 48] on button "Submit" at bounding box center [693, 49] width 48 height 20
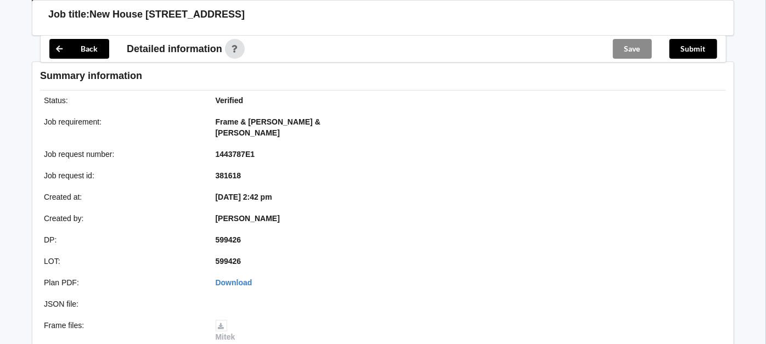
scroll to position [754, 0]
